Goal: Transaction & Acquisition: Purchase product/service

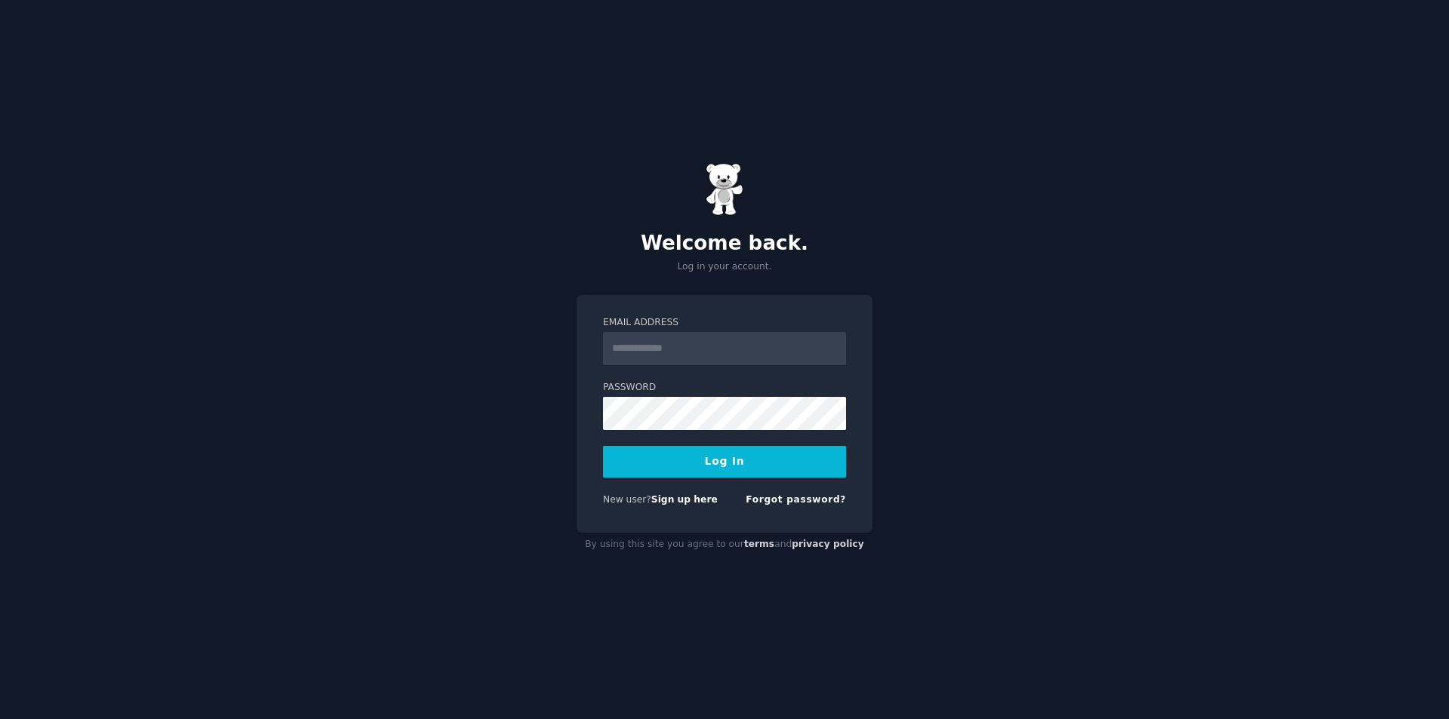
click at [672, 333] on input "Email Address" at bounding box center [724, 348] width 243 height 33
type input "**********"
click at [603, 446] on button "Log In" at bounding box center [724, 462] width 243 height 32
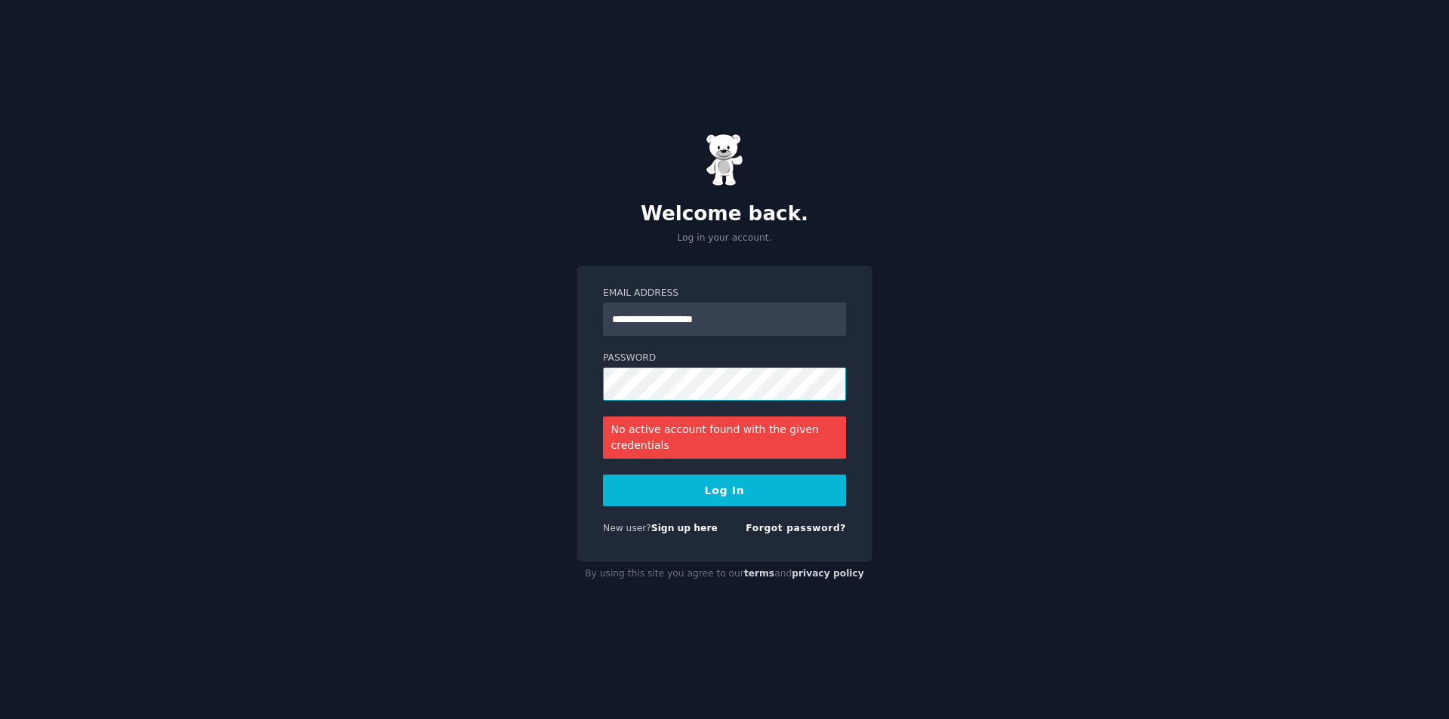
click at [603, 475] on button "Log In" at bounding box center [724, 491] width 243 height 32
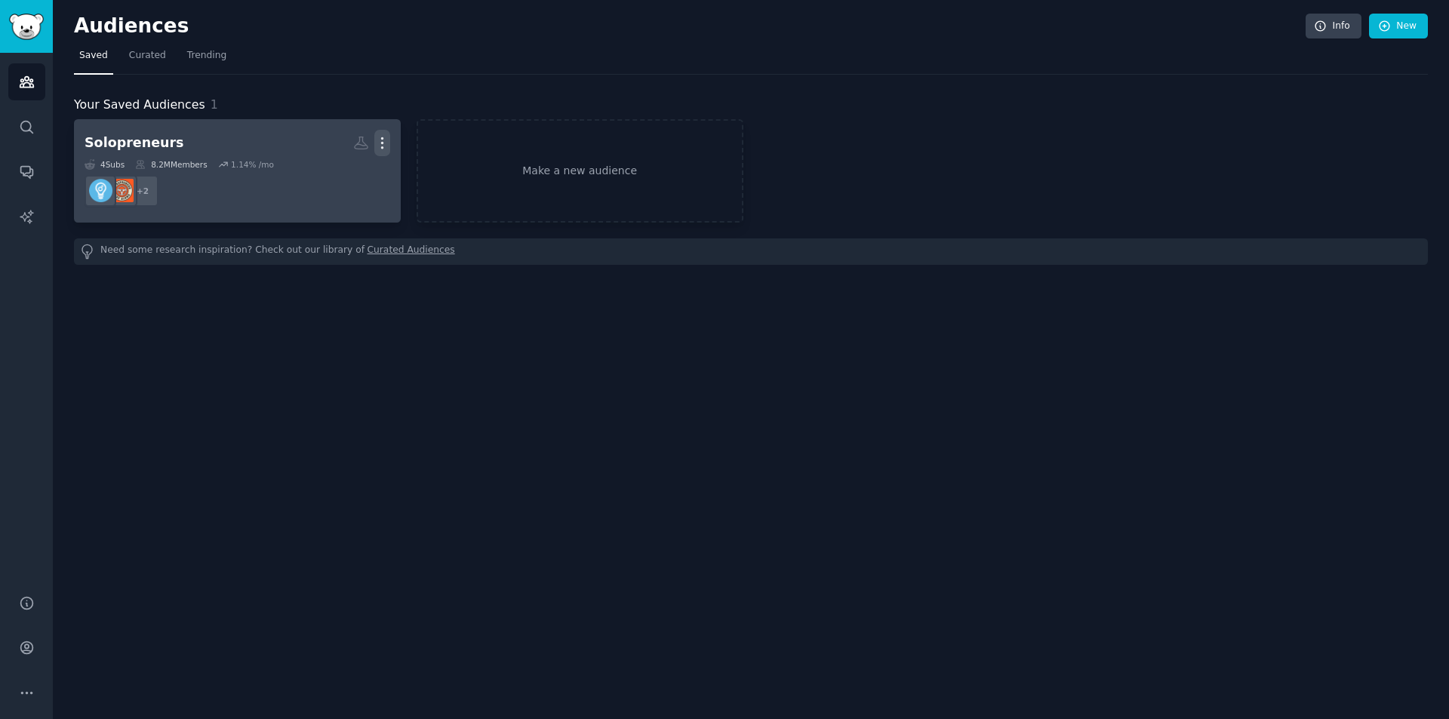
click at [379, 141] on icon "button" at bounding box center [382, 143] width 16 height 16
click at [333, 175] on p "Delete" at bounding box center [341, 175] width 35 height 16
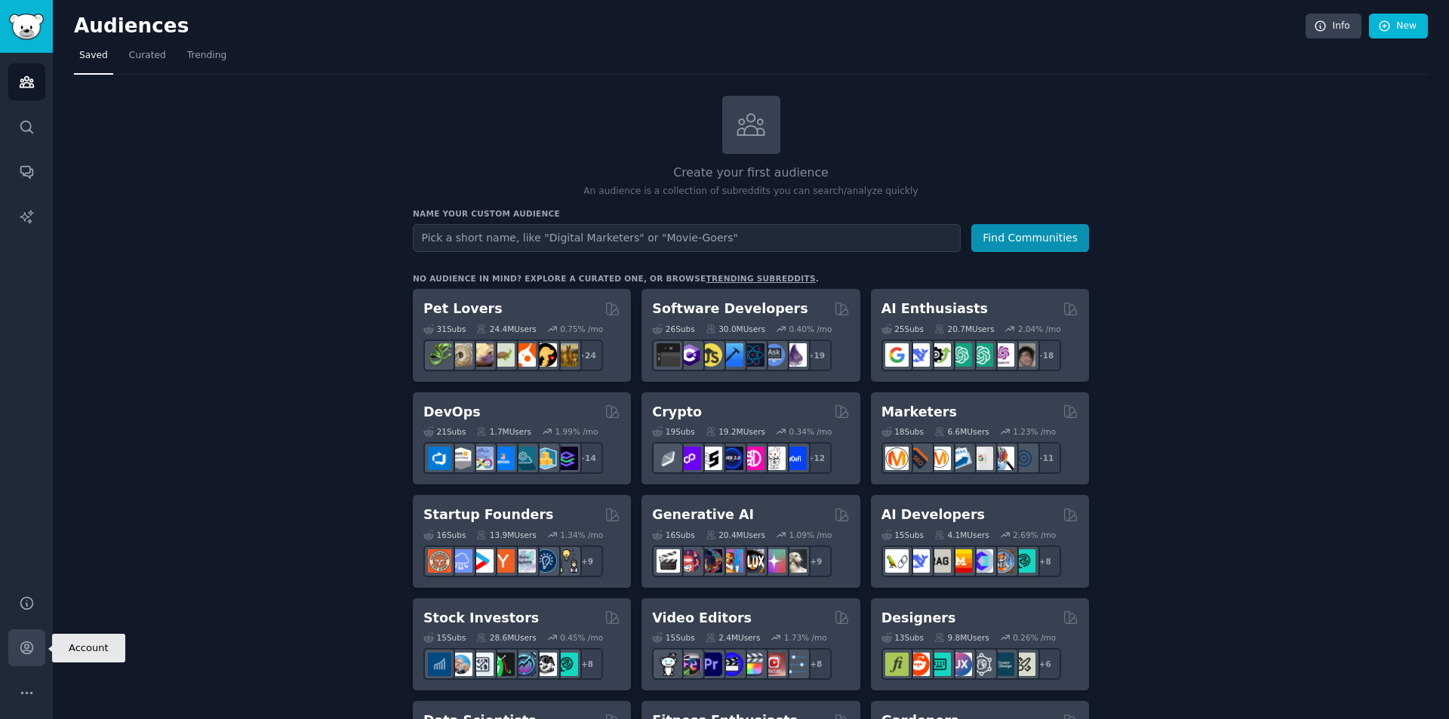
click at [22, 638] on link "Account" at bounding box center [26, 647] width 37 height 37
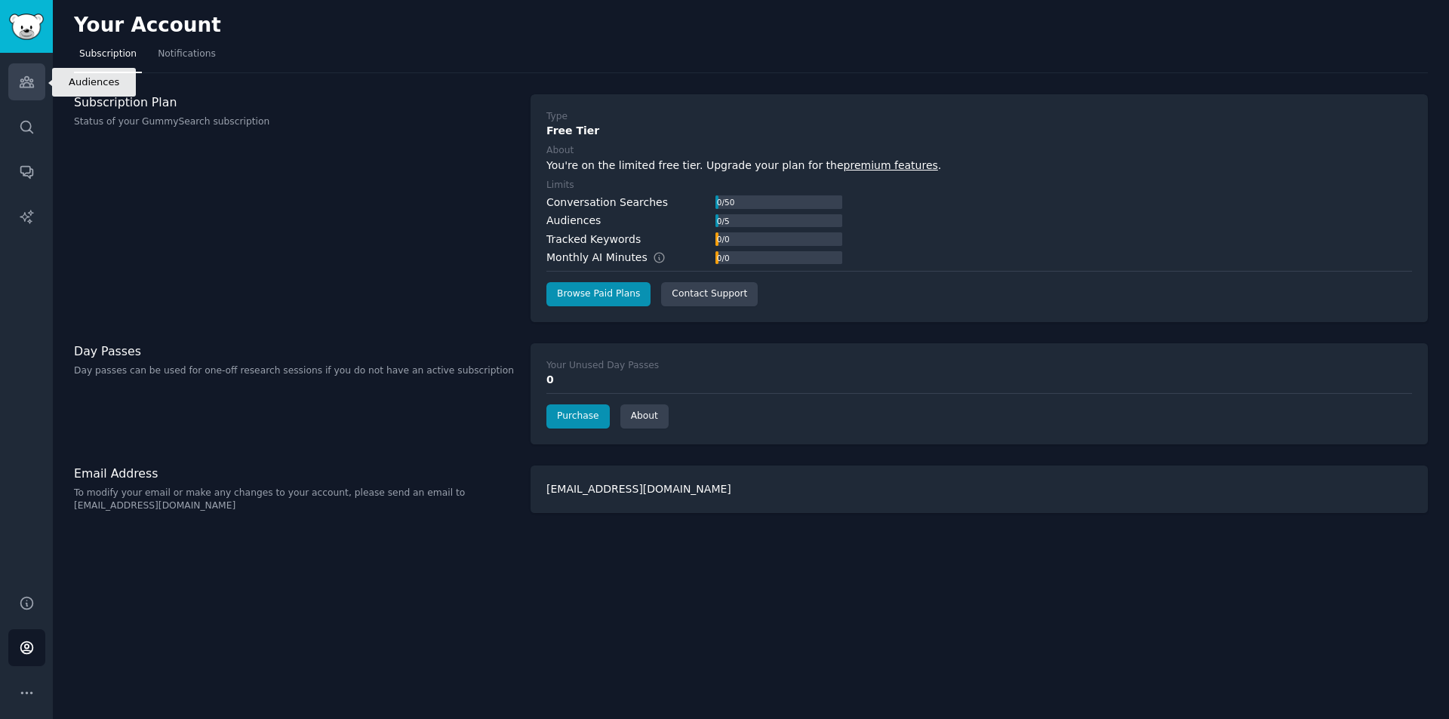
click at [34, 93] on link "Audiences" at bounding box center [26, 81] width 37 height 37
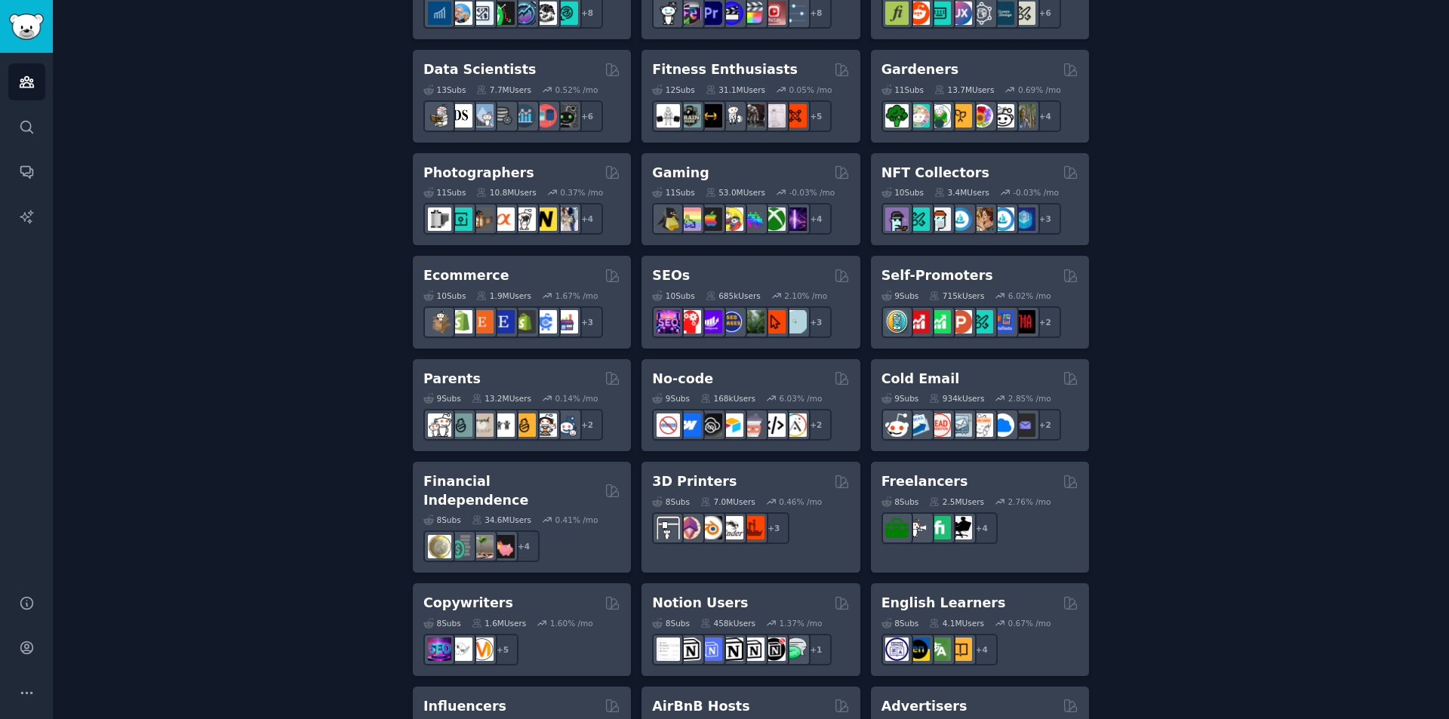
scroll to position [679, 0]
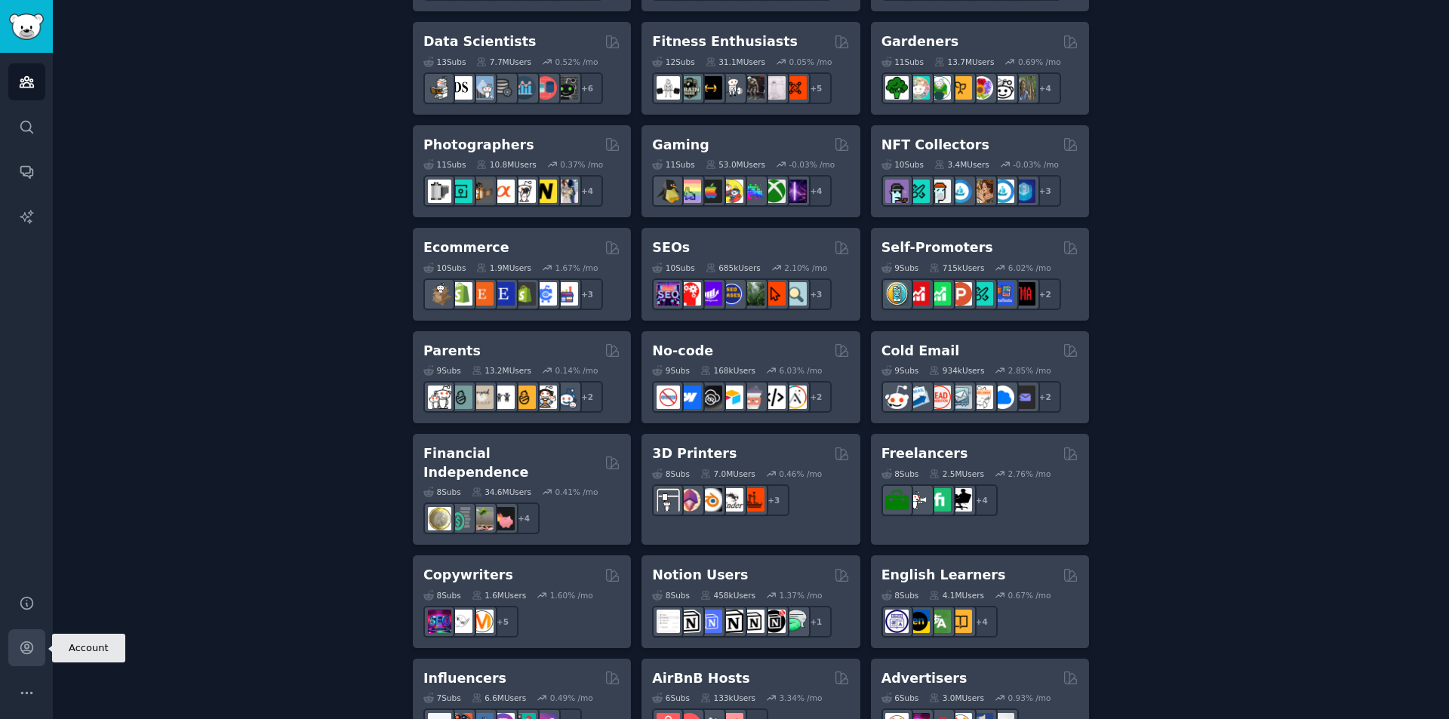
click at [20, 644] on icon "Sidebar" at bounding box center [27, 648] width 16 height 16
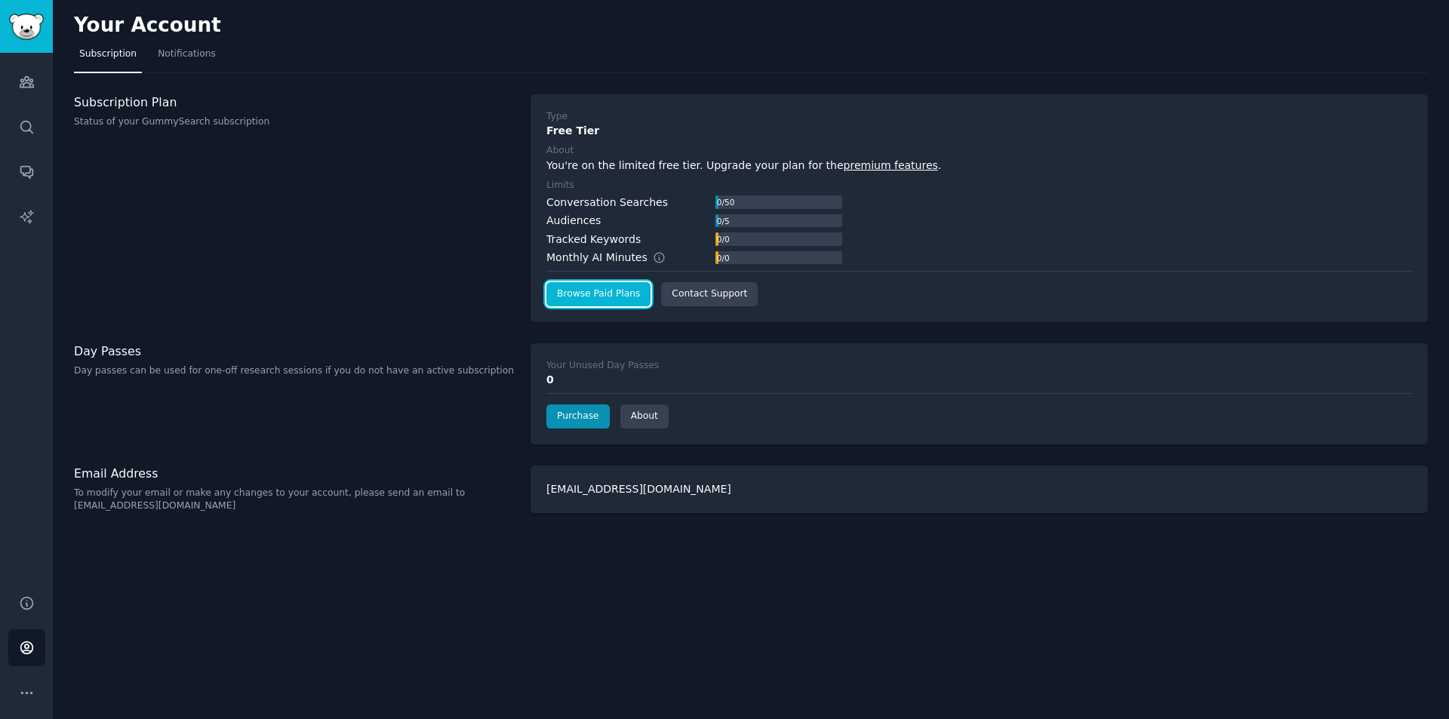
click at [568, 293] on link "Browse Paid Plans" at bounding box center [598, 294] width 104 height 24
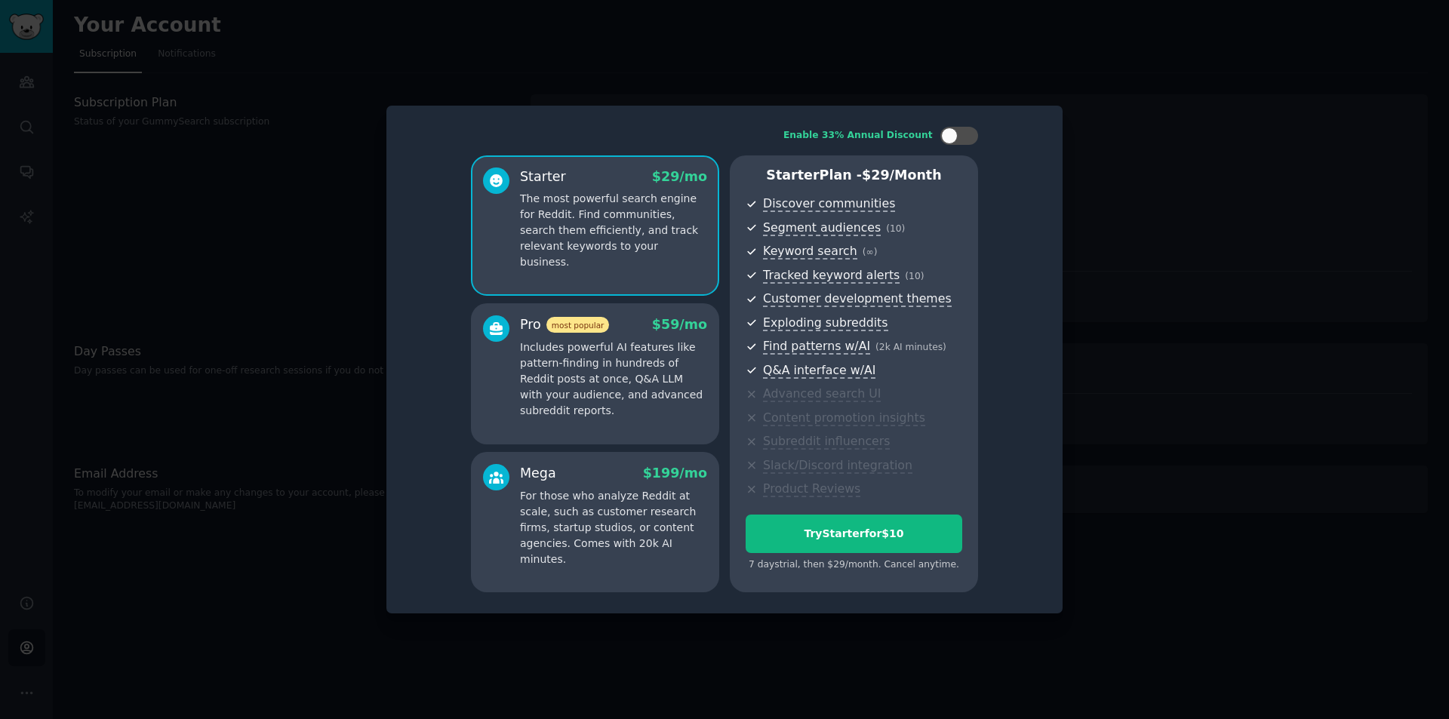
click at [329, 188] on div at bounding box center [724, 359] width 1449 height 719
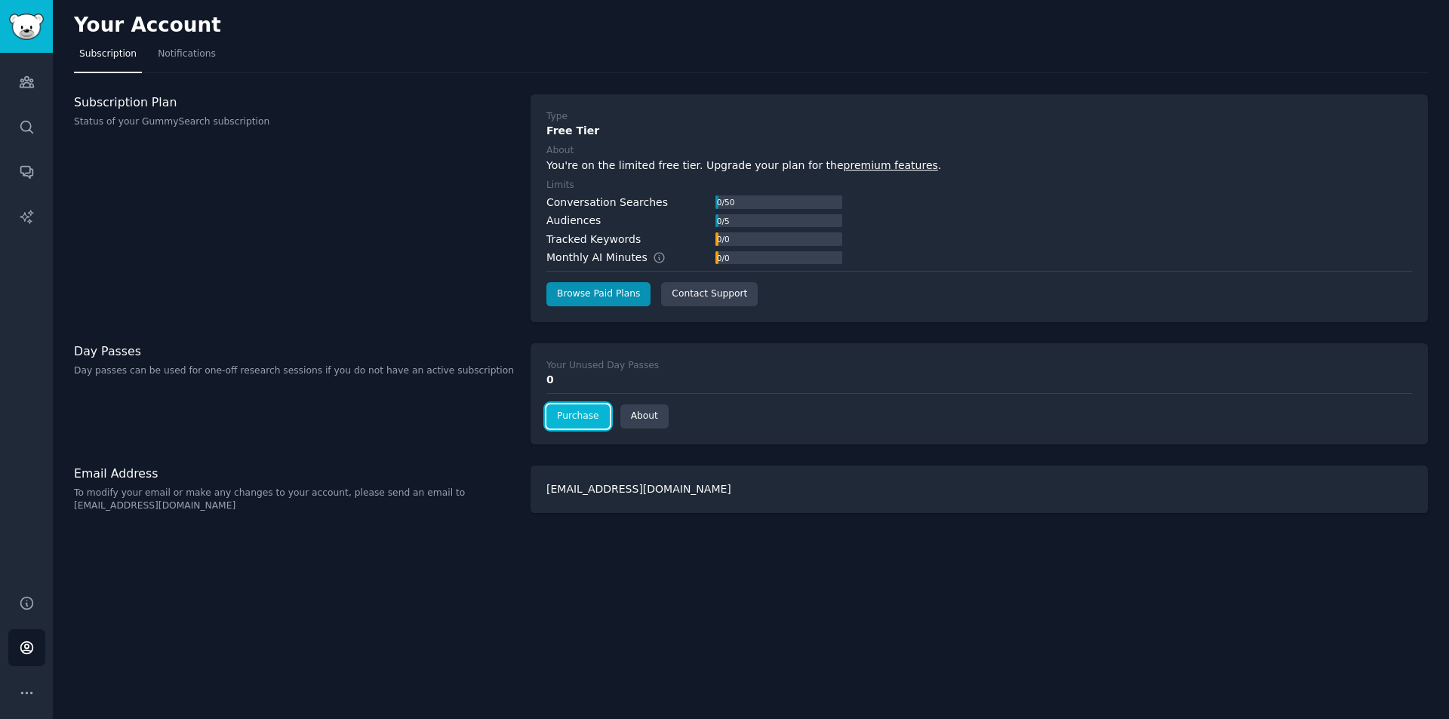
click at [570, 408] on link "Purchase" at bounding box center [577, 416] width 63 height 24
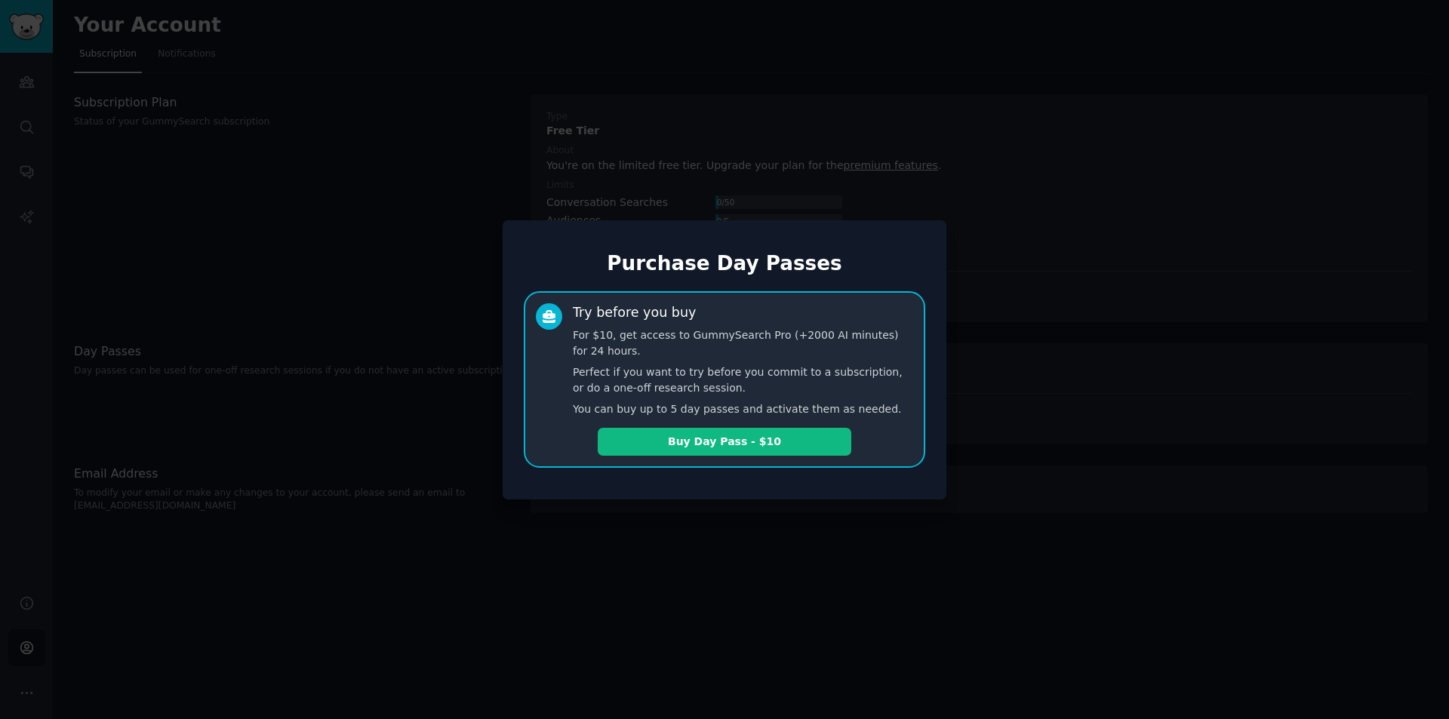
click at [390, 243] on div at bounding box center [724, 359] width 1449 height 719
